Goal: Register for event/course

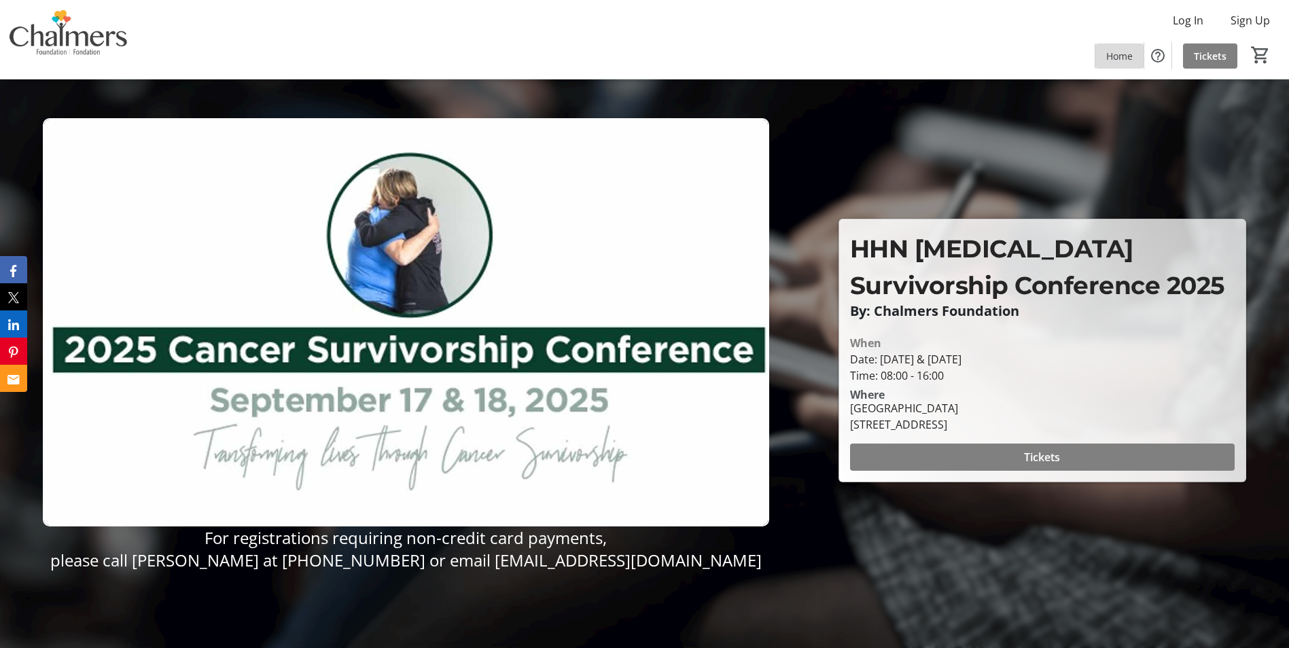
click at [1124, 56] on span "Home" at bounding box center [1119, 56] width 26 height 14
click at [1159, 56] on mat-icon "Help" at bounding box center [1158, 56] width 16 height 16
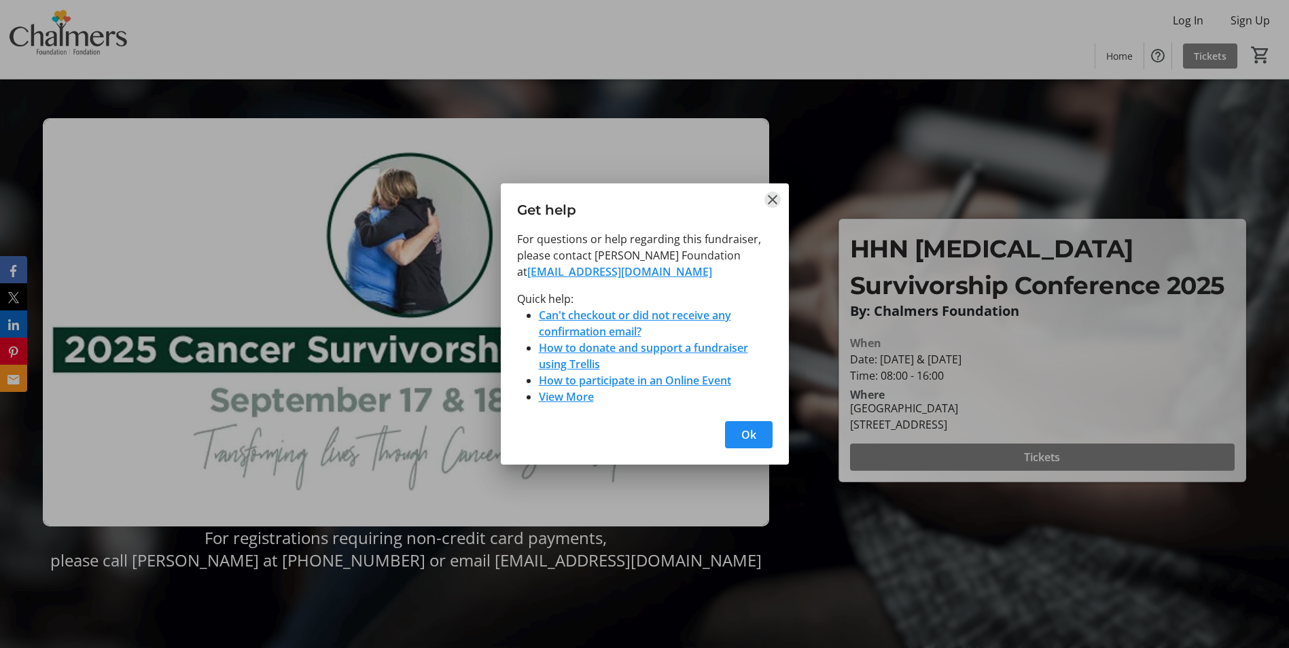
drag, startPoint x: 773, startPoint y: 200, endPoint x: 783, endPoint y: 211, distance: 14.9
click at [775, 200] on mat-icon "Close" at bounding box center [772, 200] width 16 height 16
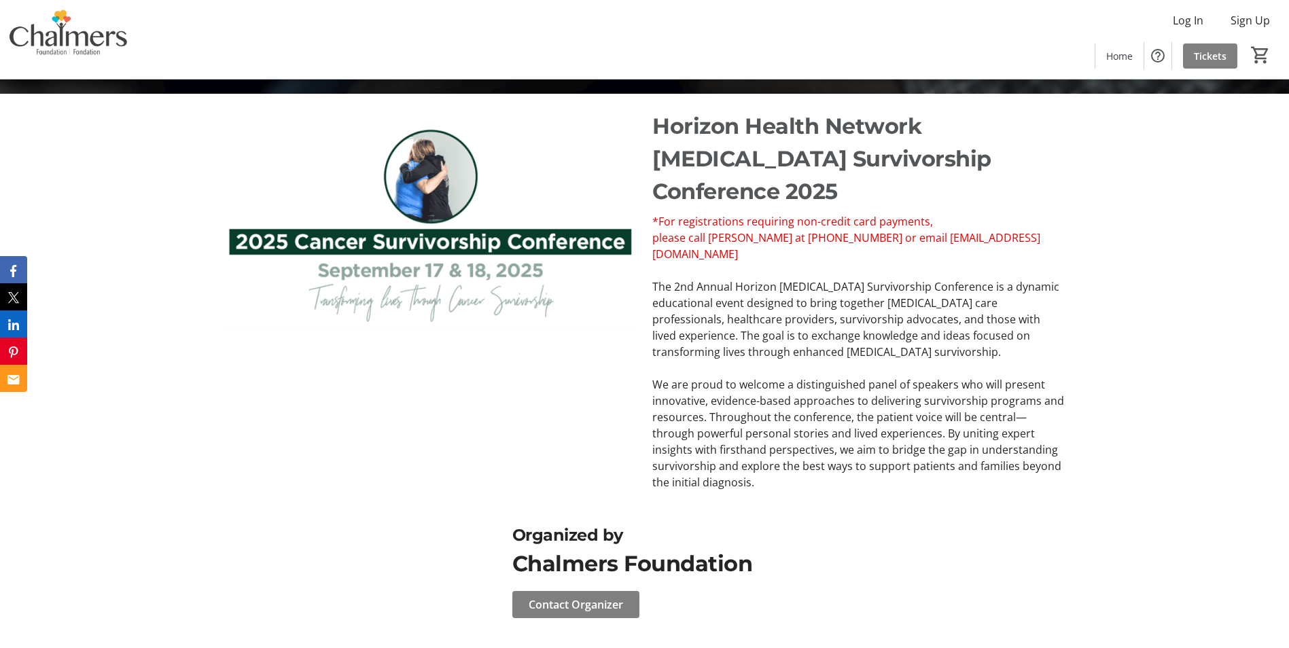
scroll to position [563, 0]
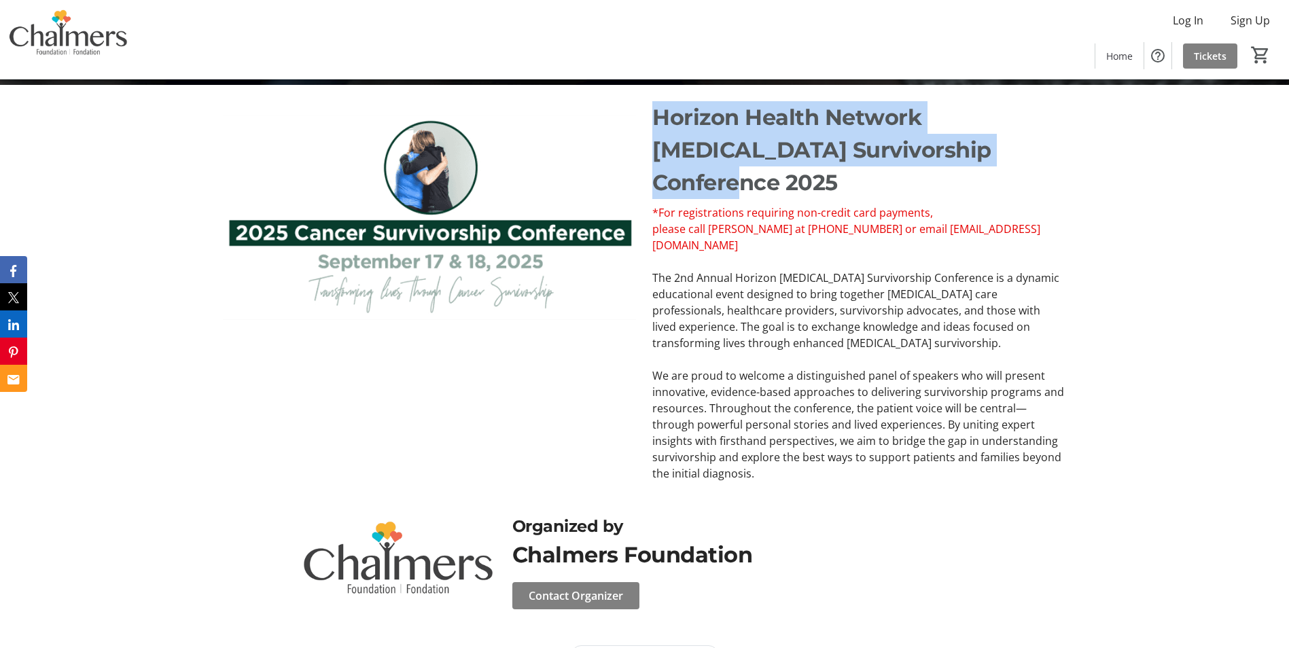
drag, startPoint x: 655, startPoint y: 113, endPoint x: 997, endPoint y: 144, distance: 343.8
click at [997, 144] on p "Horizon Health Network [MEDICAL_DATA] Survivorship Conference 2025" at bounding box center [858, 150] width 413 height 98
copy p "Horizon Health Network [MEDICAL_DATA] Survivorship Conference 2025"
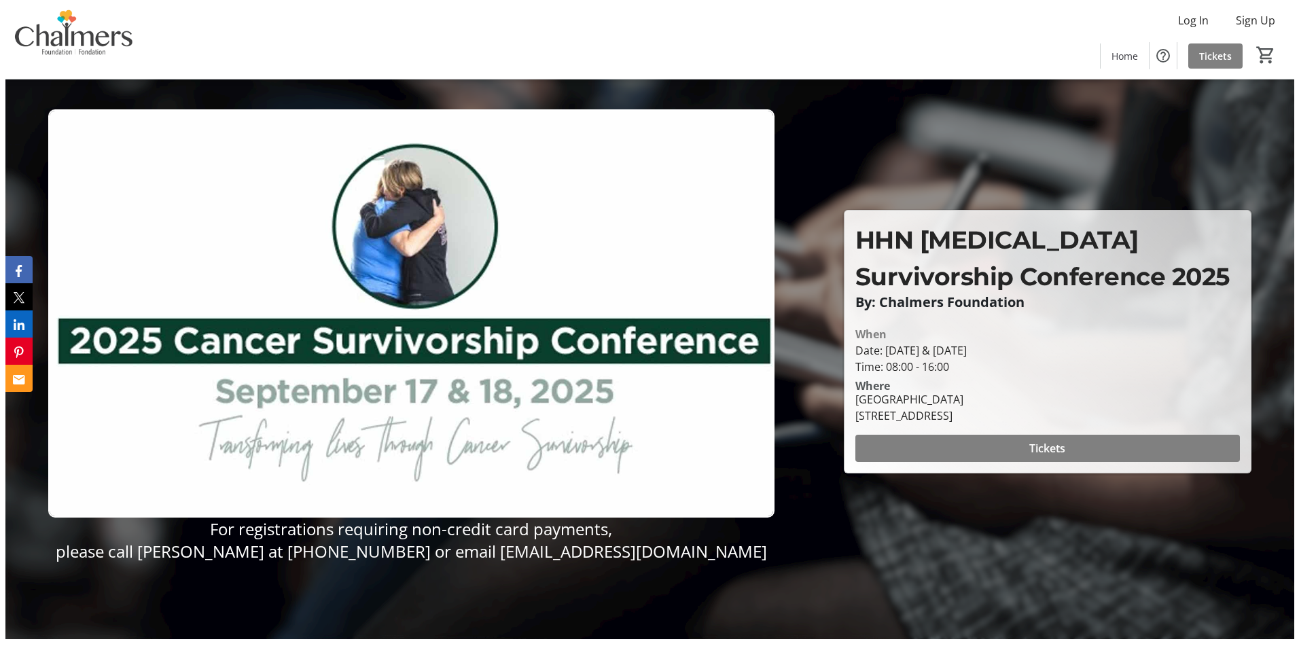
scroll to position [0, 0]
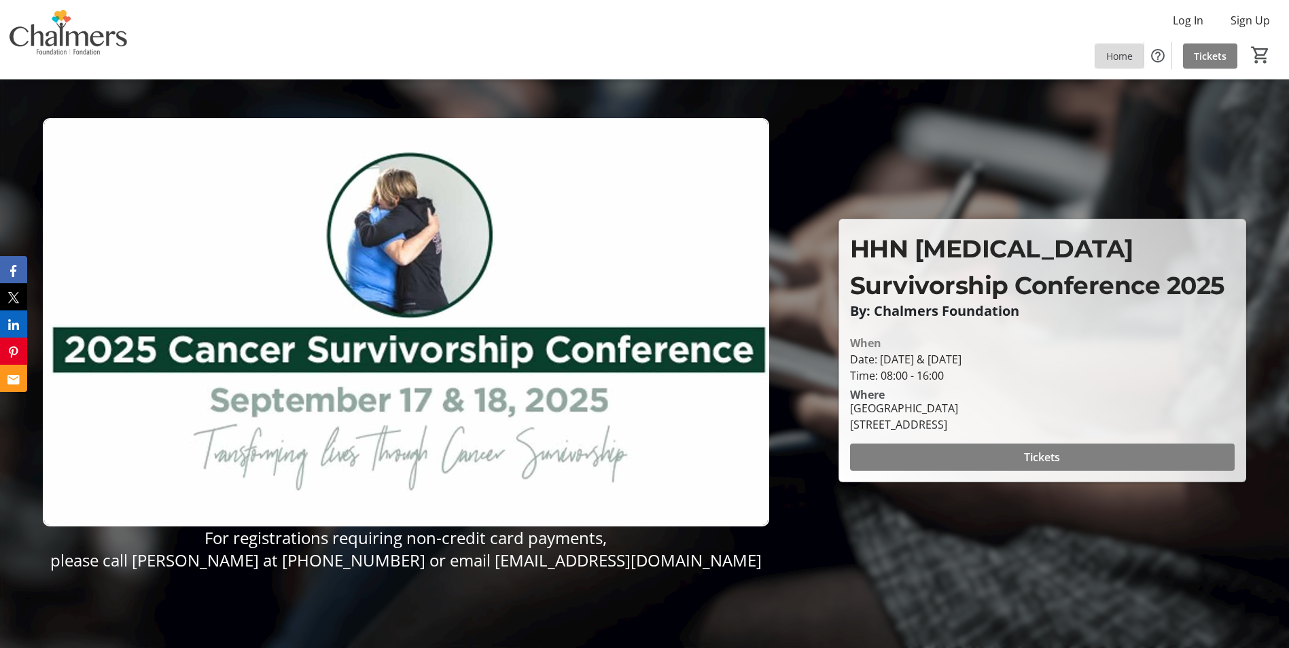
click at [1111, 62] on span "Home" at bounding box center [1119, 56] width 26 height 14
click at [1156, 54] on mat-icon "Help" at bounding box center [1158, 56] width 16 height 16
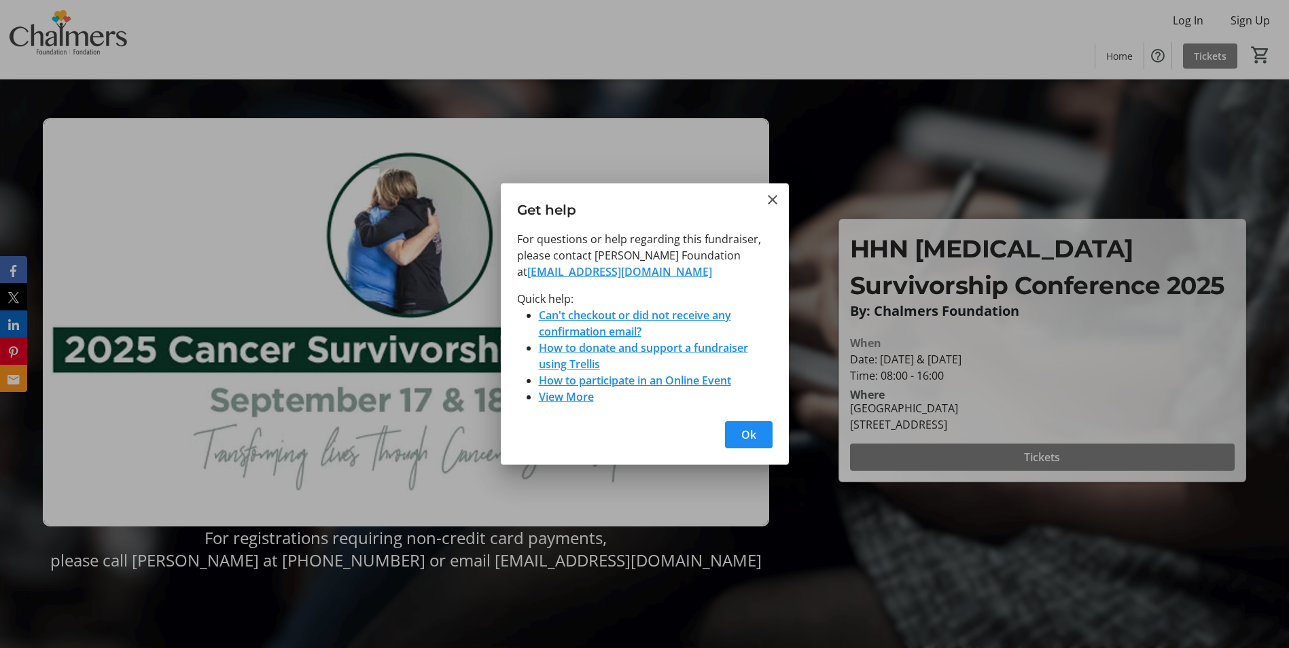
drag, startPoint x: 776, startPoint y: 199, endPoint x: 815, endPoint y: 263, distance: 75.1
click at [776, 205] on mat-icon "Close" at bounding box center [772, 200] width 16 height 16
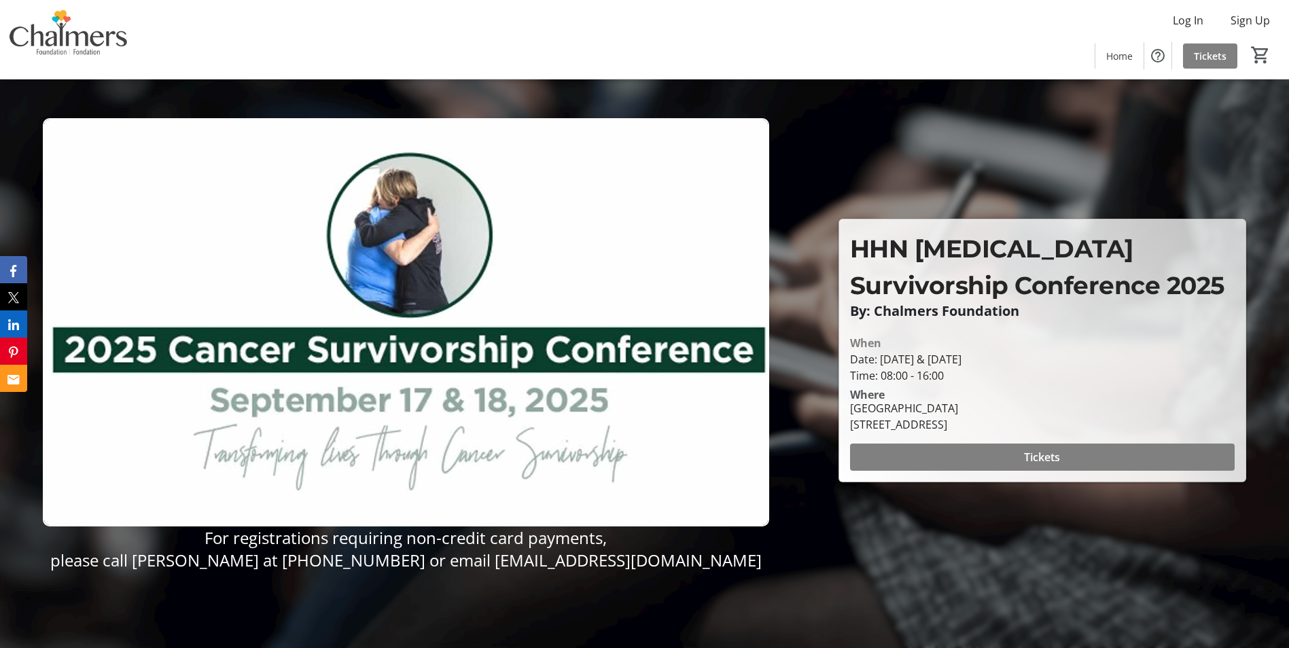
click at [985, 455] on span at bounding box center [1042, 457] width 385 height 33
